Goal: Transaction & Acquisition: Purchase product/service

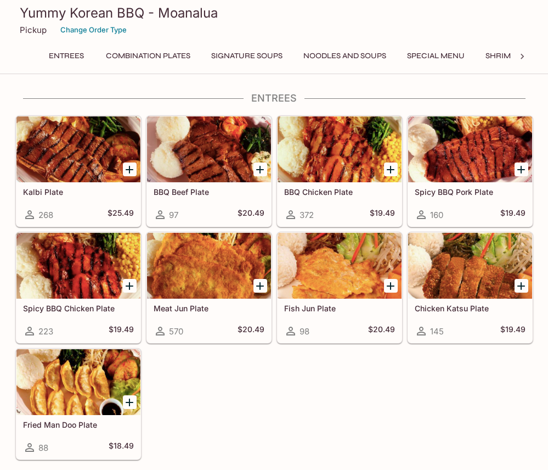
click at [174, 53] on button "Combination Plates" at bounding box center [148, 55] width 97 height 15
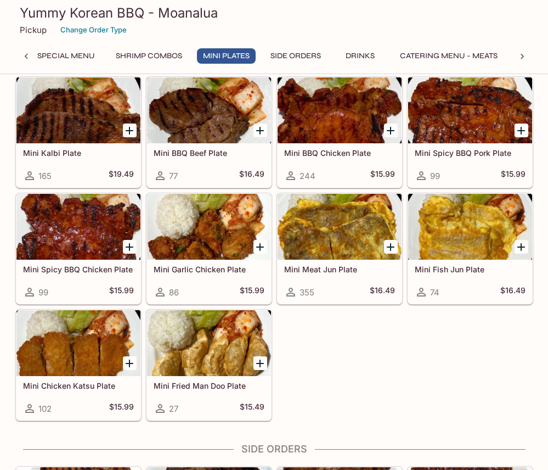
scroll to position [1321, 0]
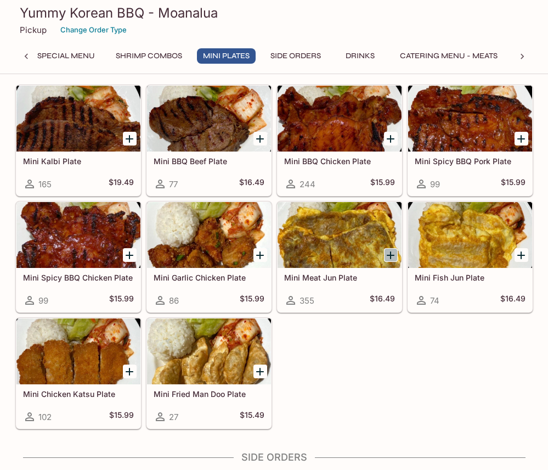
click at [390, 258] on icon "Add Mini Meat Jun Plate" at bounding box center [390, 255] width 13 height 13
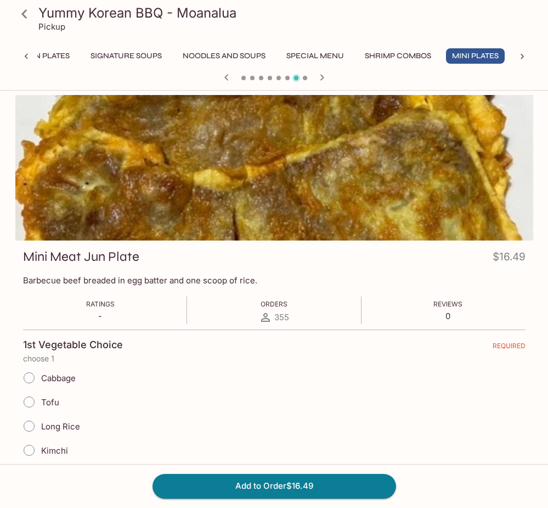
click at [23, 15] on icon at bounding box center [23, 13] width 5 height 9
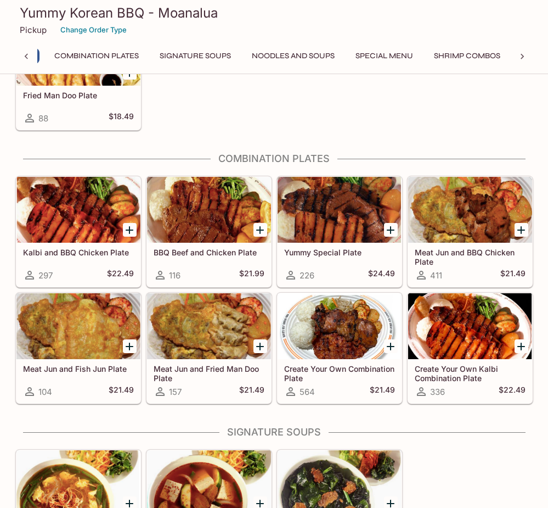
scroll to position [0, 4]
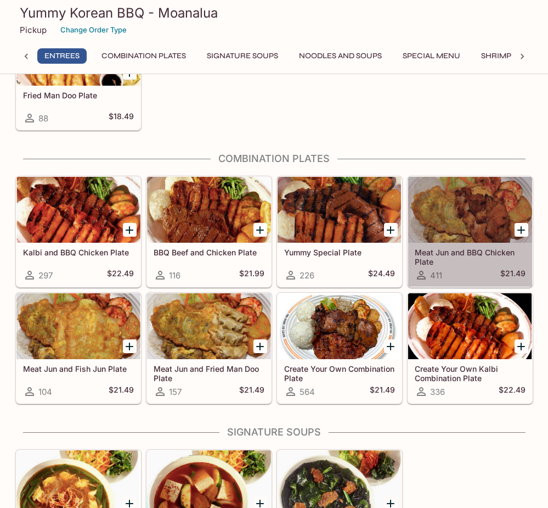
click at [508, 228] on div at bounding box center [470, 210] width 124 height 66
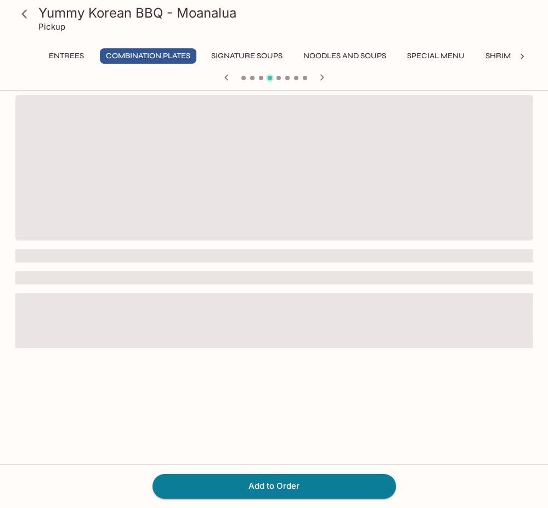
scroll to position [95, 0]
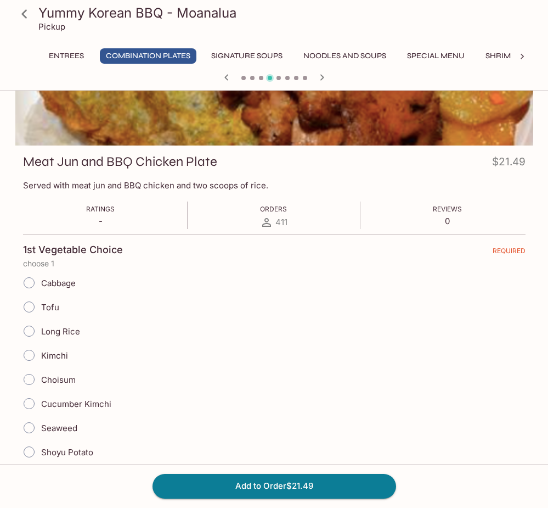
click at [56, 283] on span "Cabbage" at bounding box center [58, 283] width 35 height 10
click at [41, 283] on input "Cabbage" at bounding box center [29, 282] width 23 height 23
radio input "true"
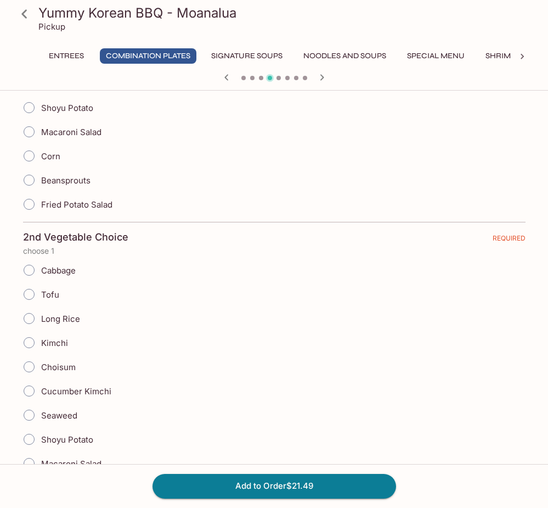
scroll to position [165, 0]
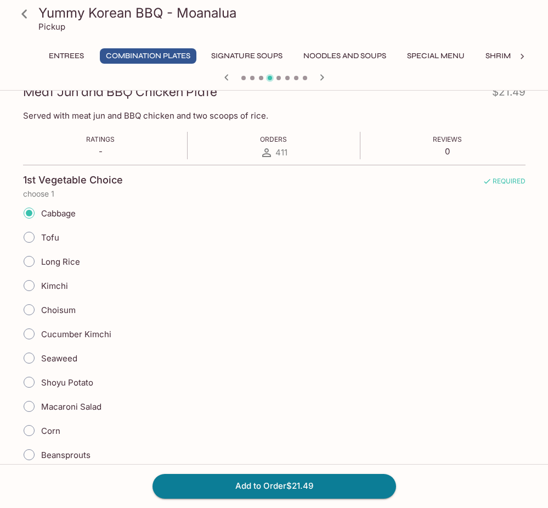
click at [58, 308] on span "Choisum" at bounding box center [58, 310] width 35 height 10
click at [41, 308] on input "Choisum" at bounding box center [29, 309] width 23 height 23
radio input "true"
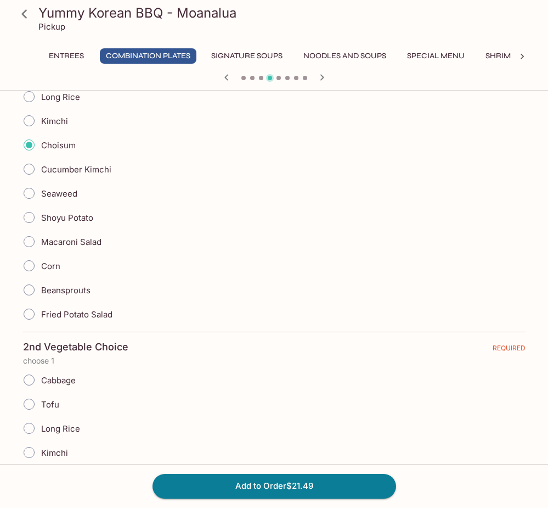
scroll to position [384, 0]
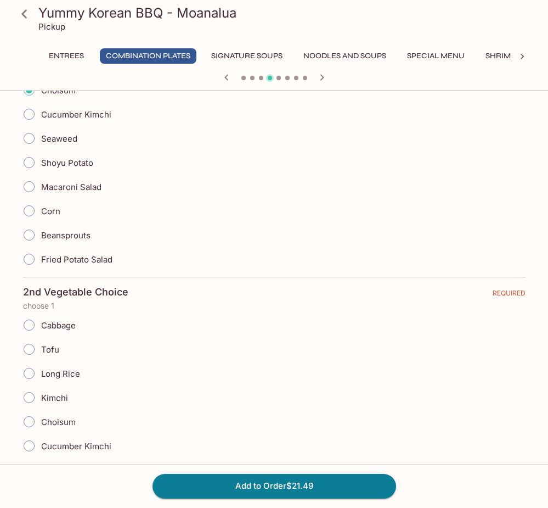
click at [55, 371] on span "Long Rice" at bounding box center [60, 373] width 39 height 10
click at [41, 371] on input "Long Rice" at bounding box center [29, 373] width 23 height 23
radio input "true"
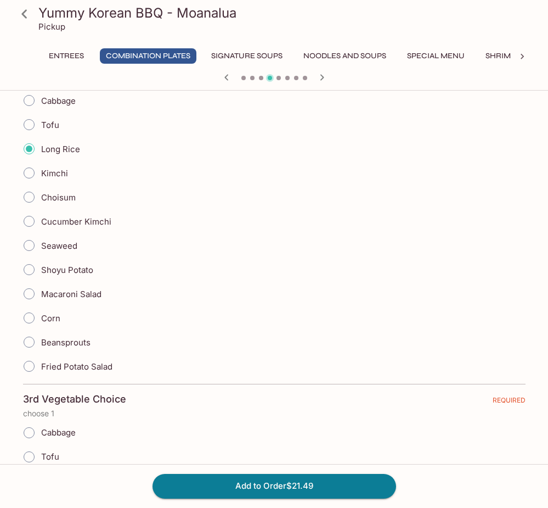
scroll to position [713, 0]
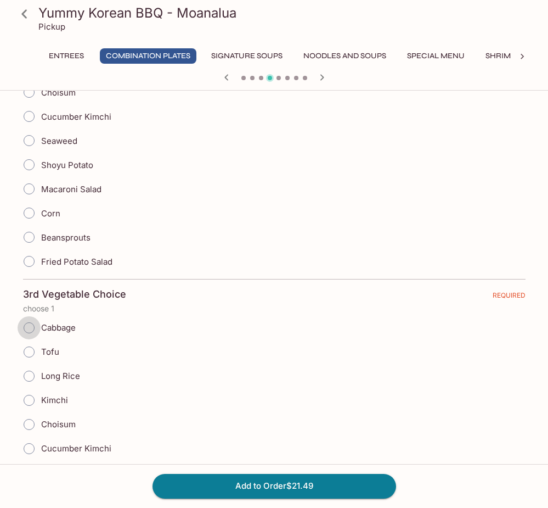
click at [42, 327] on label "Cabbage" at bounding box center [46, 328] width 59 height 24
click at [41, 327] on input "Cabbage" at bounding box center [29, 327] width 23 height 23
radio input "true"
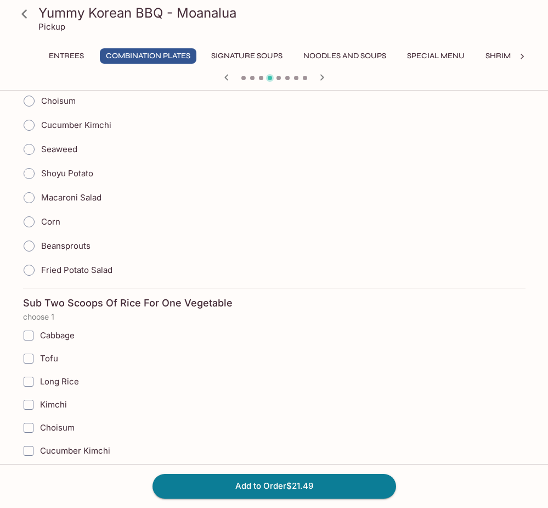
scroll to position [1207, 0]
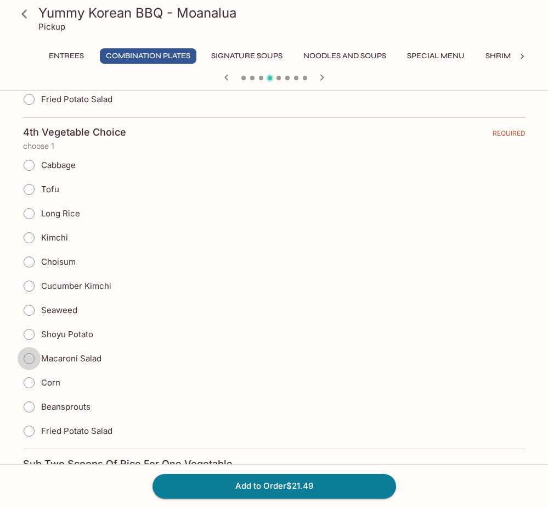
click at [31, 357] on input "Macaroni Salad" at bounding box center [29, 358] width 23 height 23
radio input "true"
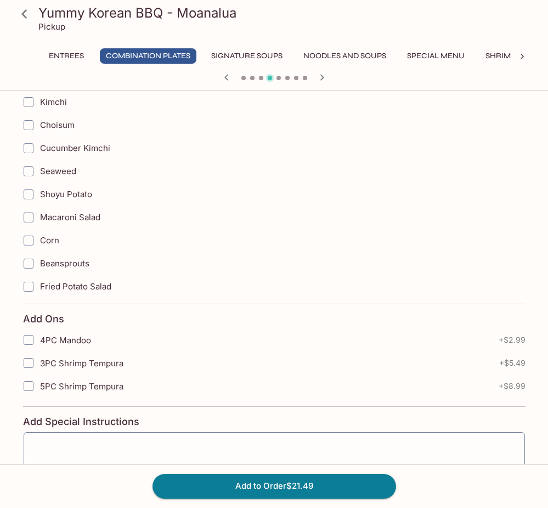
scroll to position [1758, 0]
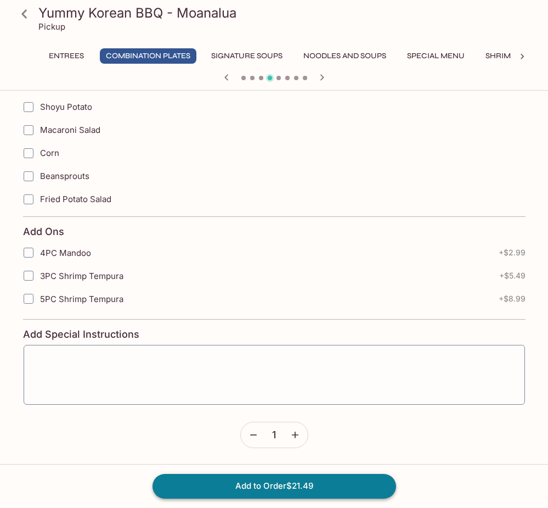
click at [283, 469] on button "Add to Order $21.49" at bounding box center [275, 486] width 244 height 24
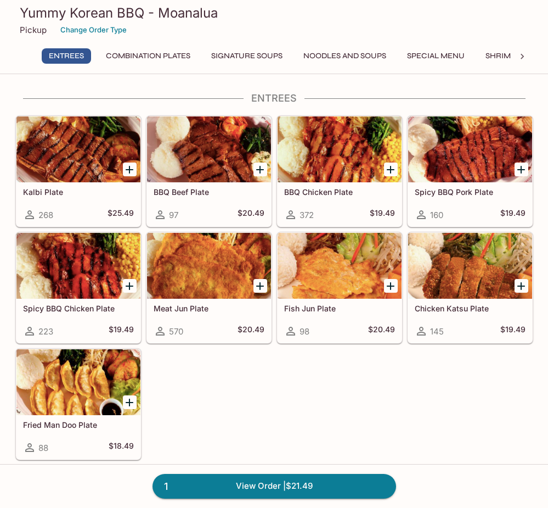
click at [174, 55] on button "Combination Plates" at bounding box center [148, 55] width 97 height 15
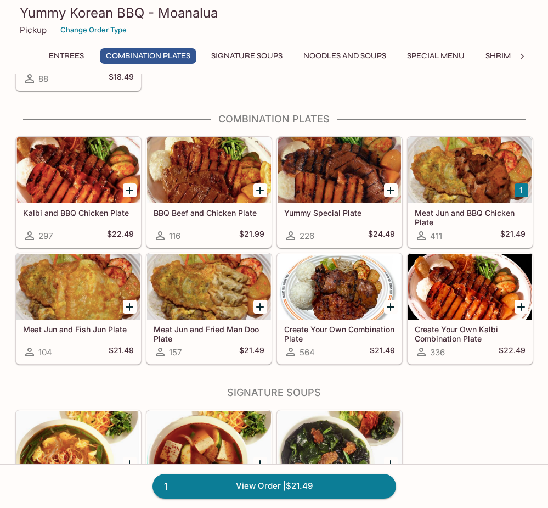
scroll to position [389, 0]
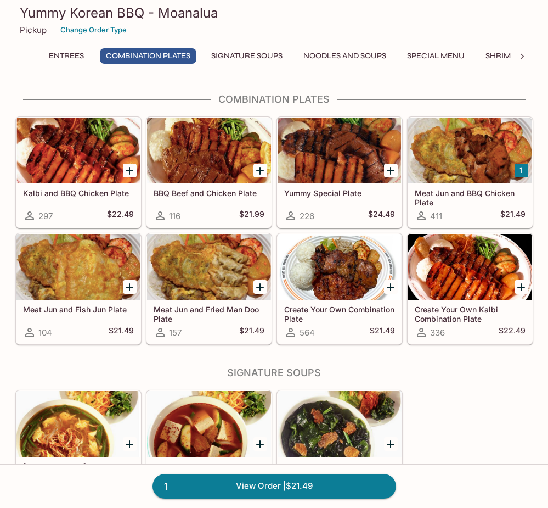
click at [457, 161] on div at bounding box center [470, 150] width 124 height 66
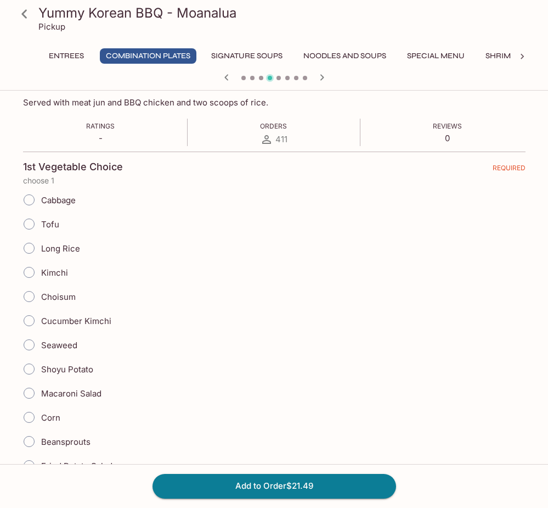
scroll to position [219, 0]
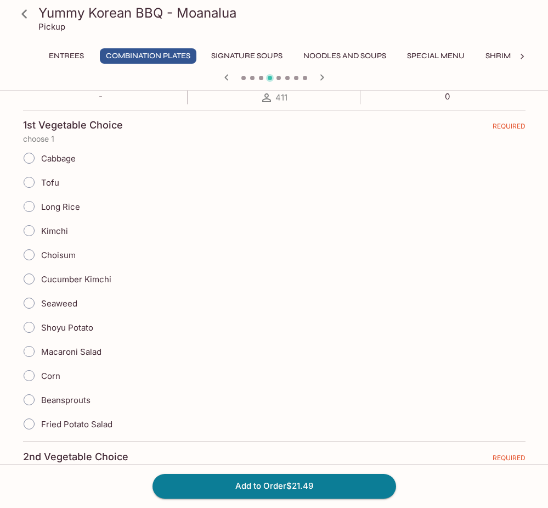
click at [74, 353] on span "Macaroni Salad" at bounding box center [71, 351] width 60 height 10
click at [41, 353] on input "Macaroni Salad" at bounding box center [29, 351] width 23 height 23
radio input "true"
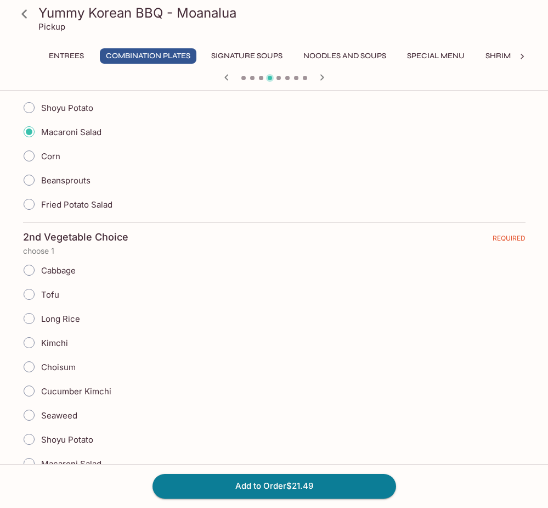
click at [64, 367] on span "Choisum" at bounding box center [58, 367] width 35 height 10
click at [41, 367] on input "Choisum" at bounding box center [29, 366] width 23 height 23
radio input "true"
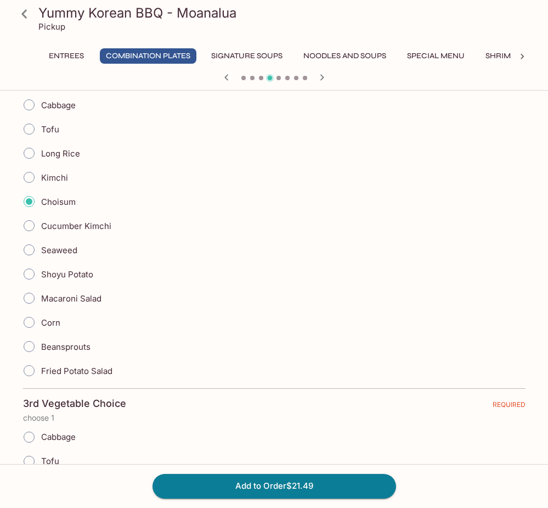
scroll to position [823, 0]
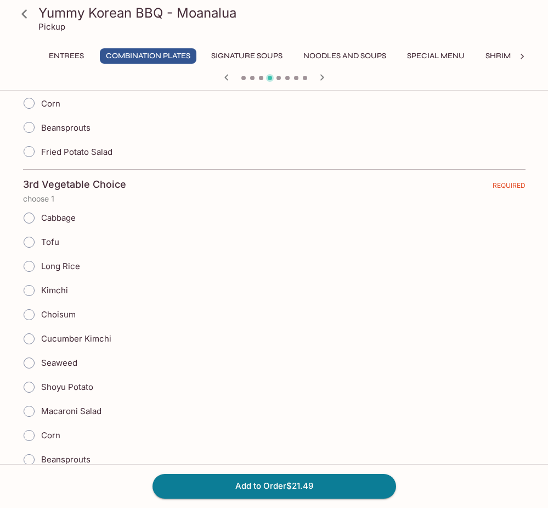
click at [70, 359] on span "Seaweed" at bounding box center [59, 362] width 36 height 10
click at [41, 359] on input "Seaweed" at bounding box center [29, 362] width 23 height 23
radio input "true"
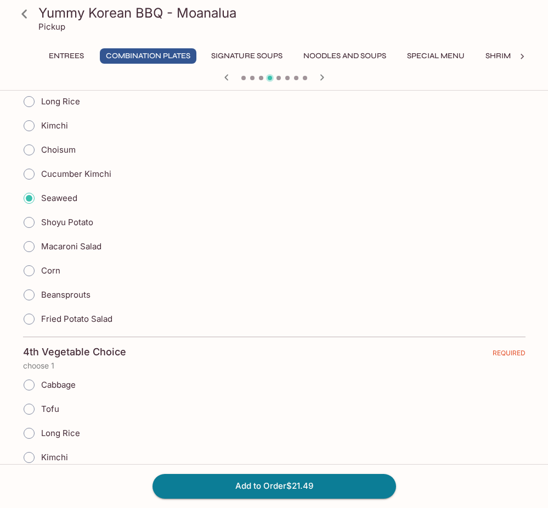
scroll to position [1097, 0]
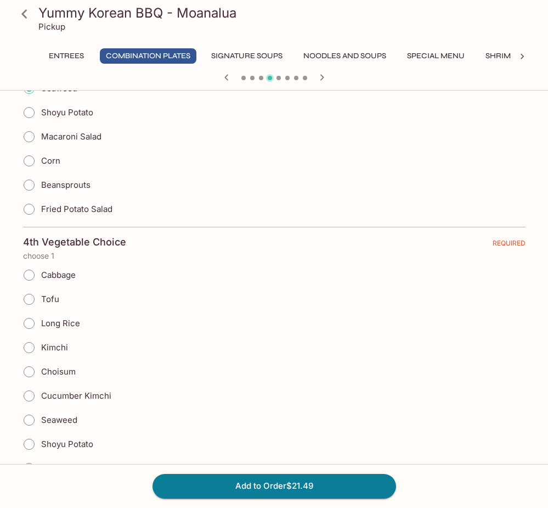
click at [66, 327] on span "Long Rice" at bounding box center [60, 323] width 39 height 10
click at [41, 327] on input "Long Rice" at bounding box center [29, 323] width 23 height 23
radio input "true"
click at [311, 469] on button "Add to Order $21.49" at bounding box center [275, 486] width 244 height 24
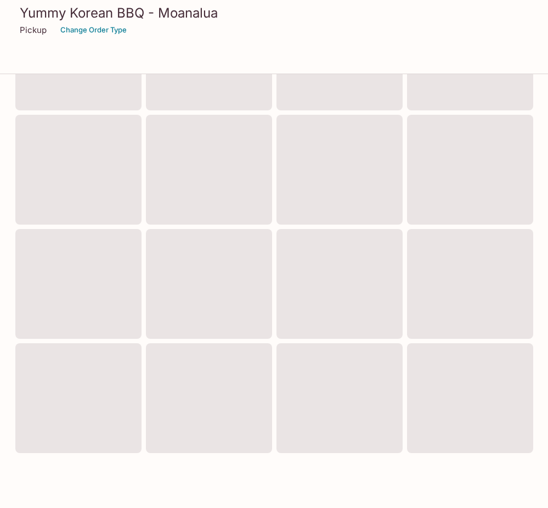
scroll to position [343, 0]
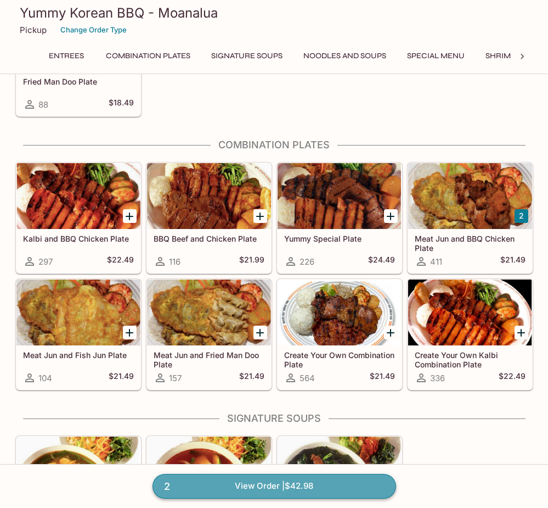
click at [337, 469] on link "2 View Order | $42.98" at bounding box center [275, 486] width 244 height 24
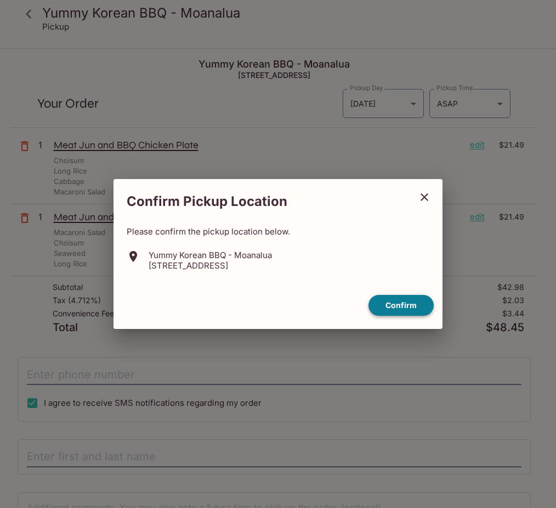
click at [406, 305] on button "Confirm" at bounding box center [401, 305] width 65 height 21
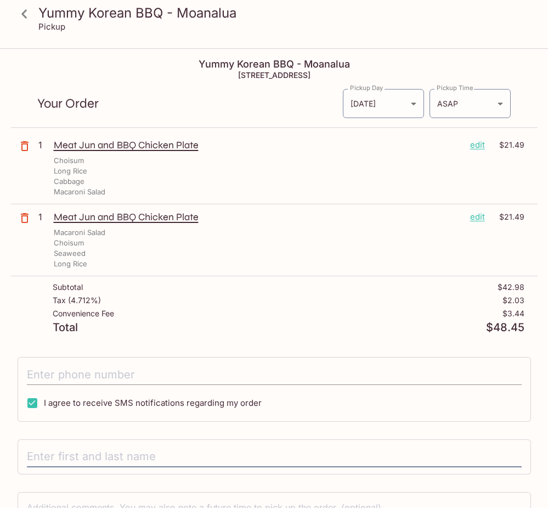
click at [182, 368] on input "tel" at bounding box center [274, 374] width 495 height 21
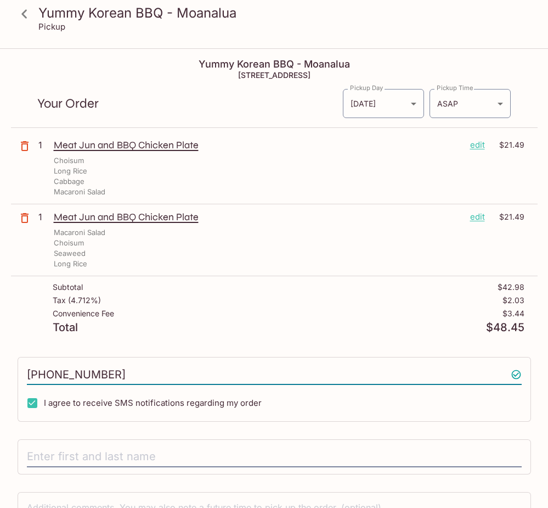
scroll to position [86, 0]
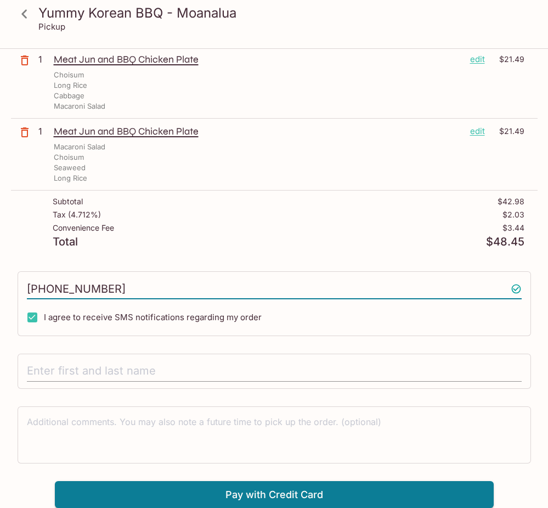
type input "[PHONE_NUMBER]"
click at [180, 368] on input "text" at bounding box center [274, 371] width 495 height 21
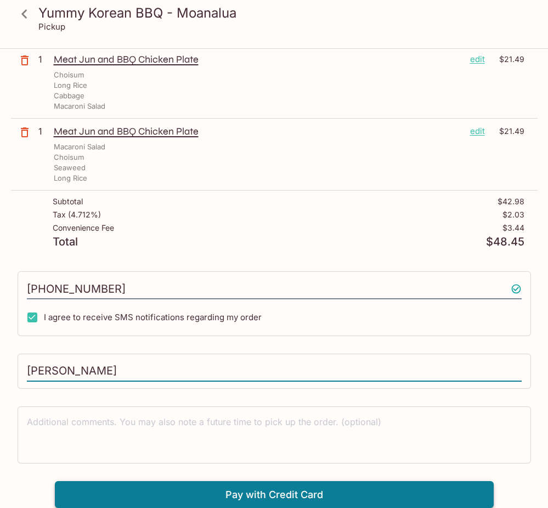
type input "[PERSON_NAME]"
click at [360, 469] on button "Pay with Credit Card" at bounding box center [274, 494] width 439 height 27
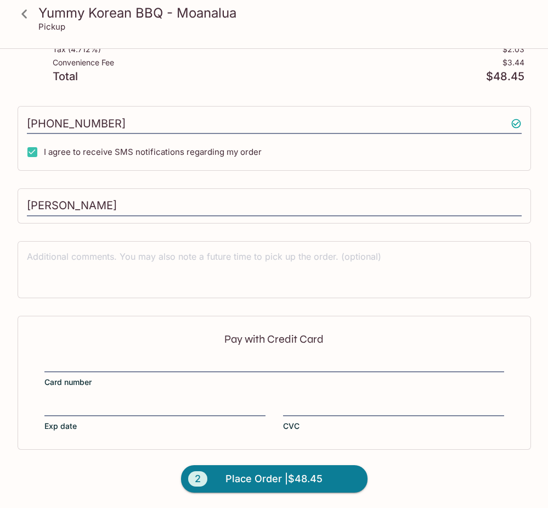
scroll to position [250, 0]
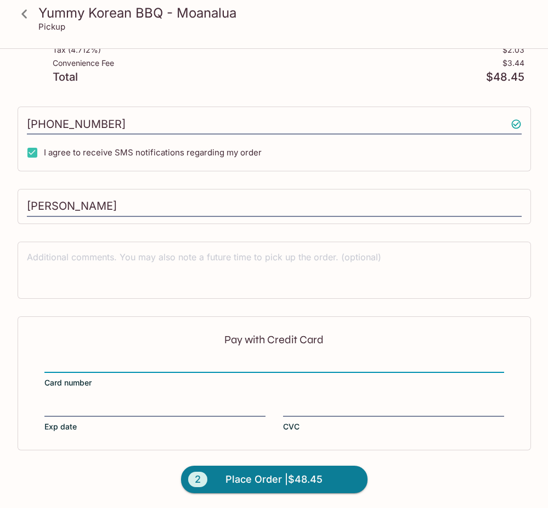
drag, startPoint x: 44, startPoint y: 422, endPoint x: 85, endPoint y: 402, distance: 45.9
click at [85, 402] on div at bounding box center [154, 408] width 221 height 15
click at [85, 402] on input "Exp date" at bounding box center [154, 402] width 221 height 1
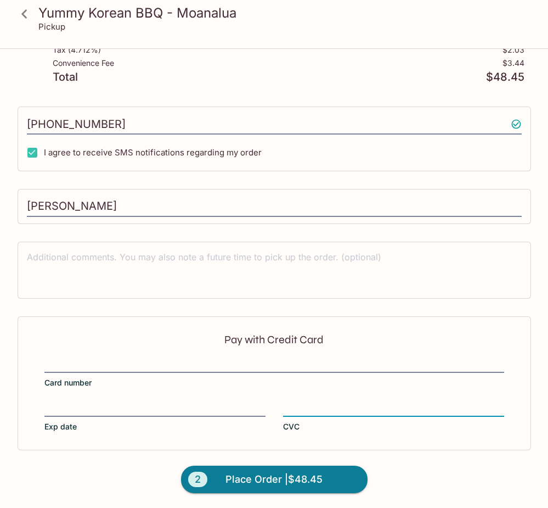
scroll to position [251, 0]
click at [284, 469] on button "2 Place Order | $48.45" at bounding box center [274, 478] width 187 height 27
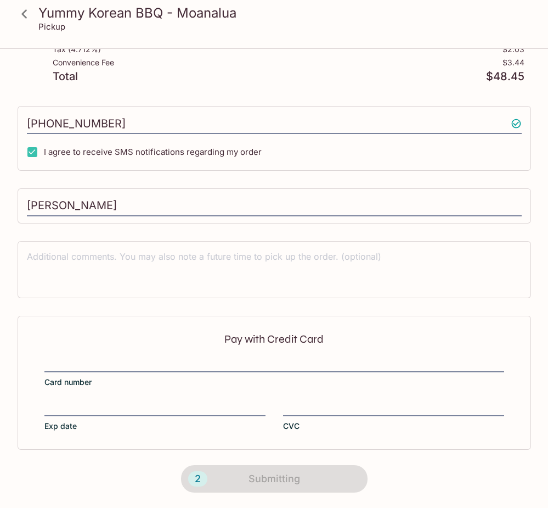
scroll to position [98, 0]
